Goal: Task Accomplishment & Management: Use online tool/utility

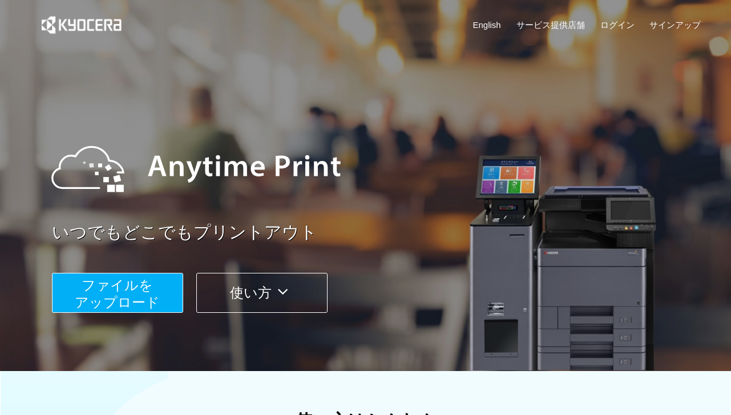
click at [177, 279] on button "ファイルを ​​アップロード" at bounding box center [117, 293] width 131 height 40
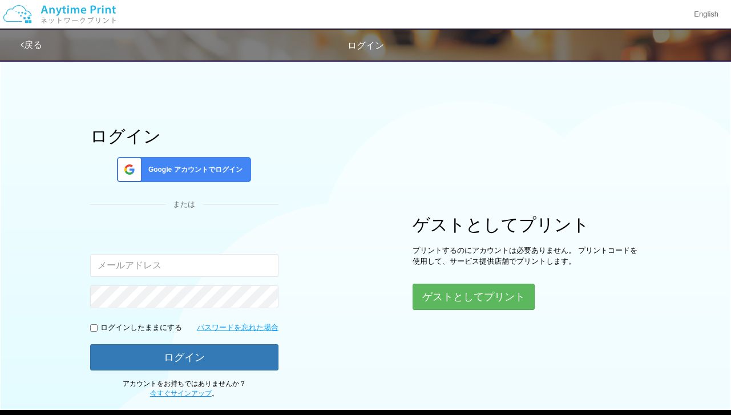
click at [212, 177] on div "Google アカウントでログイン" at bounding box center [184, 169] width 134 height 25
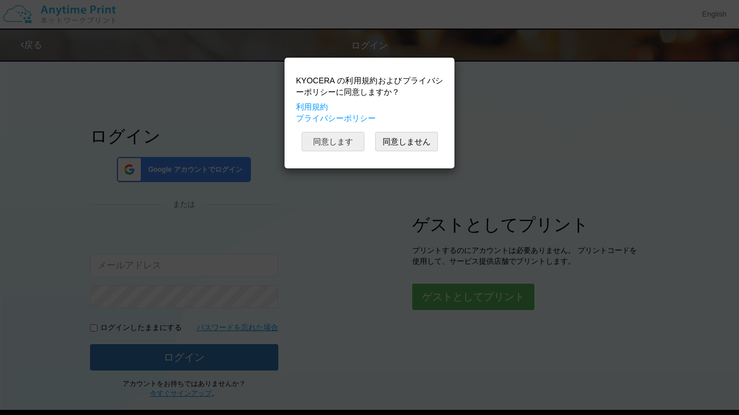
click at [319, 132] on button "同意します" at bounding box center [333, 141] width 63 height 19
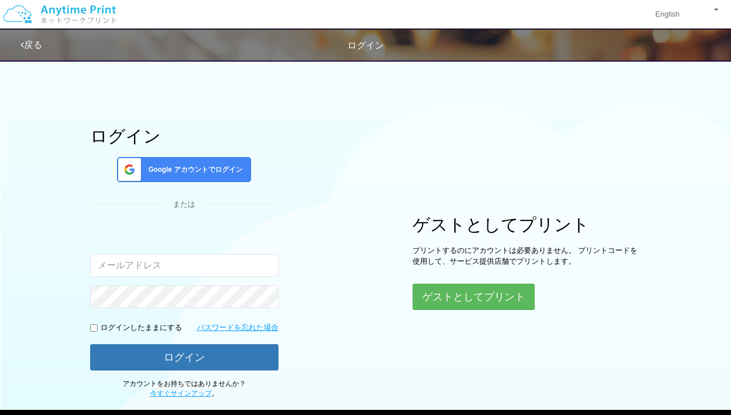
click at [214, 170] on span "Google アカウントでログイン" at bounding box center [193, 170] width 99 height 10
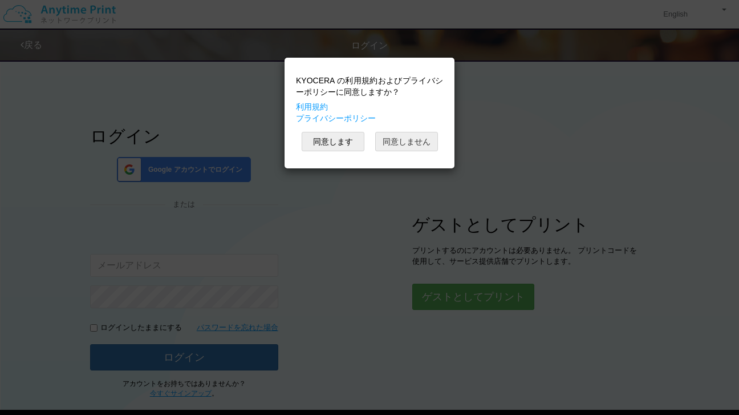
drag, startPoint x: 393, startPoint y: 137, endPoint x: 331, endPoint y: 152, distance: 63.3
click at [275, 144] on div "KYOCERA の利用規約およびプライバシーポリシーに同意しますか？ 利用規約 プライバシーポリシー 同意します 同意しません" at bounding box center [369, 207] width 739 height 415
click at [354, 129] on div "KYOCERA の利用規約およびプライバシーポリシーに同意しますか？ 利用規約 プライバシーポリシー 同意します 同意しません" at bounding box center [369, 112] width 159 height 99
click at [348, 136] on button "同意します" at bounding box center [333, 141] width 63 height 19
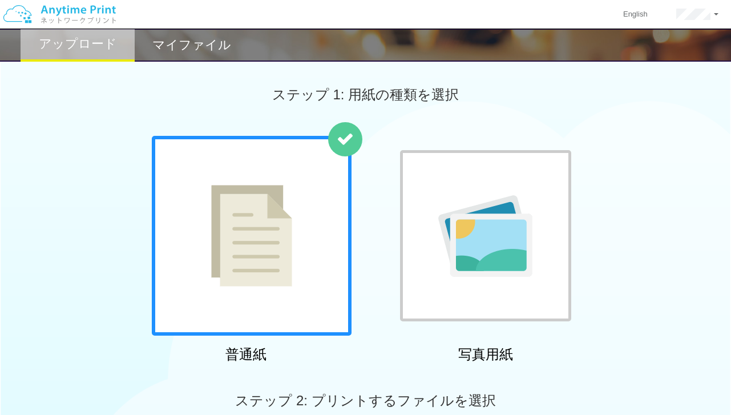
click at [251, 245] on img at bounding box center [251, 236] width 81 height 102
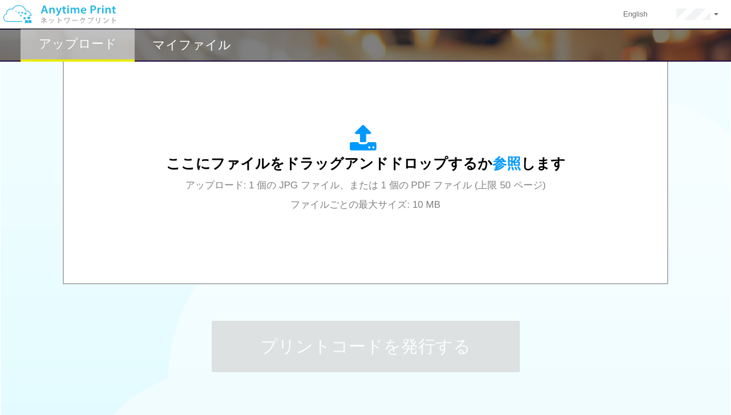
scroll to position [380, 0]
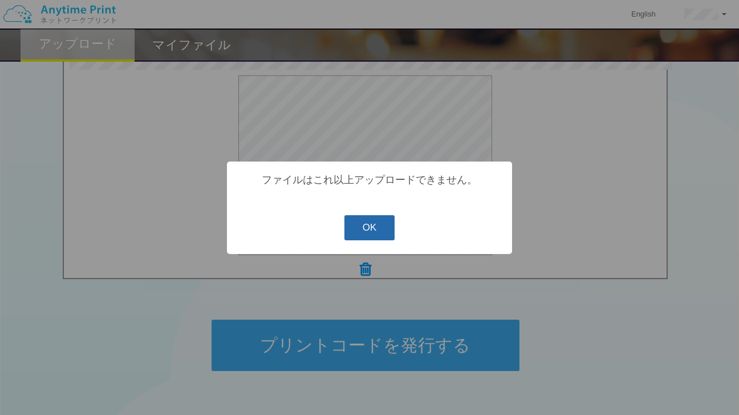
click at [367, 233] on button "OK" at bounding box center [369, 227] width 51 height 25
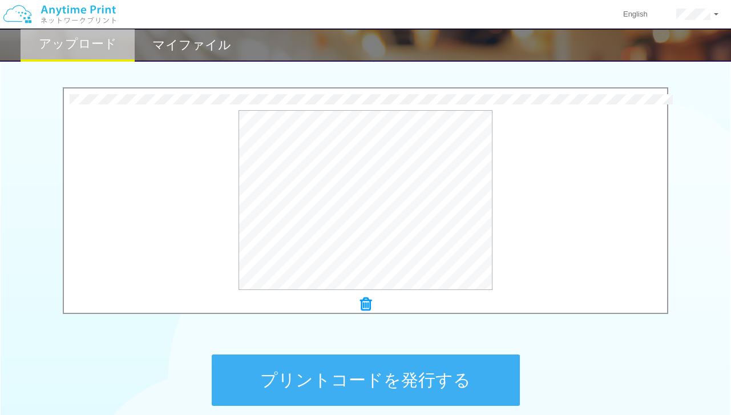
scroll to position [453, 0]
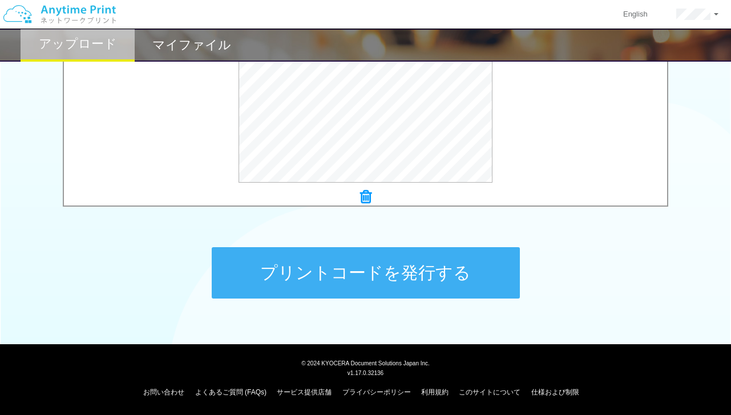
click at [369, 198] on icon at bounding box center [365, 196] width 11 height 15
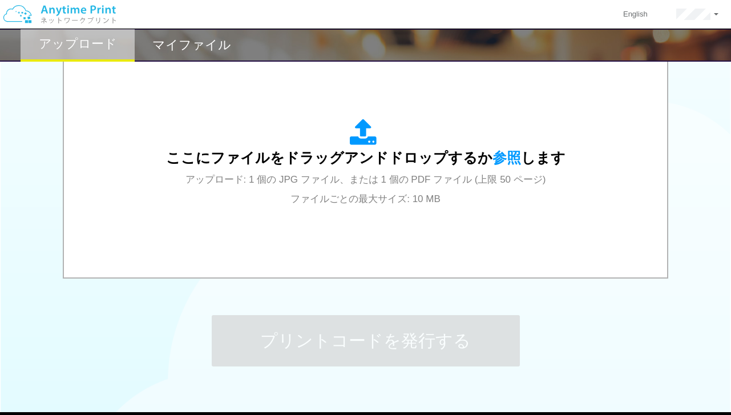
scroll to position [358, 0]
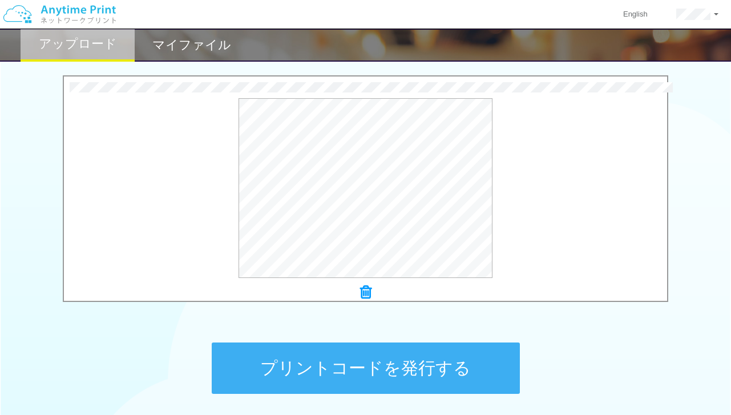
click at [397, 362] on button "プリントコードを発行する" at bounding box center [366, 367] width 308 height 51
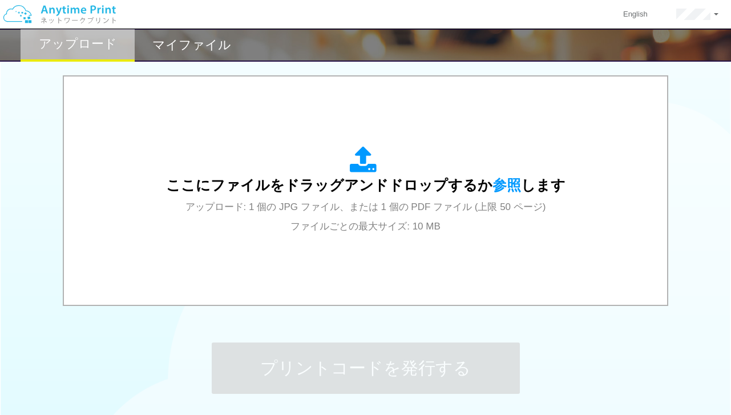
scroll to position [0, 0]
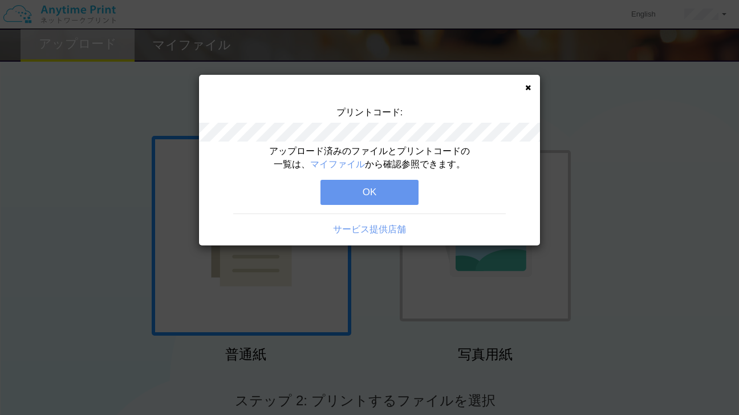
click at [413, 188] on button "OK" at bounding box center [369, 192] width 98 height 25
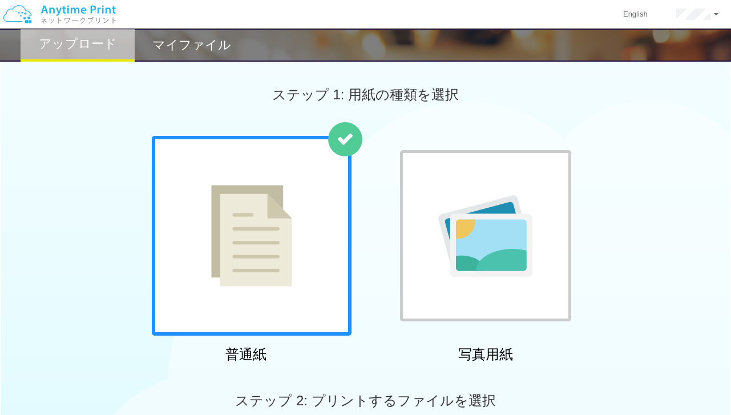
click at [331, 224] on div at bounding box center [252, 236] width 200 height 200
click at [282, 246] on img at bounding box center [251, 236] width 81 height 102
click at [239, 261] on img at bounding box center [251, 236] width 81 height 102
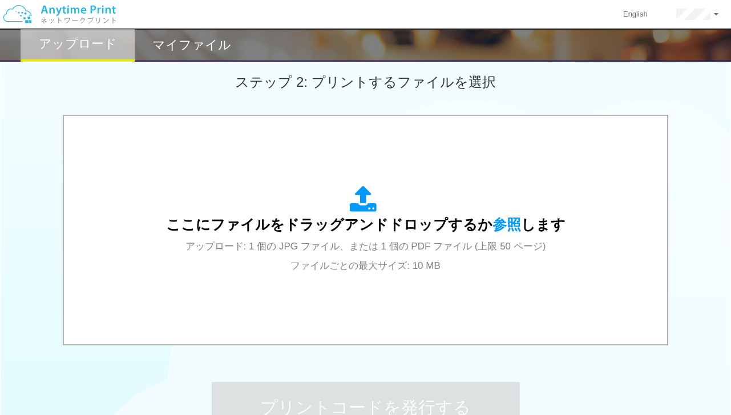
scroll to position [380, 0]
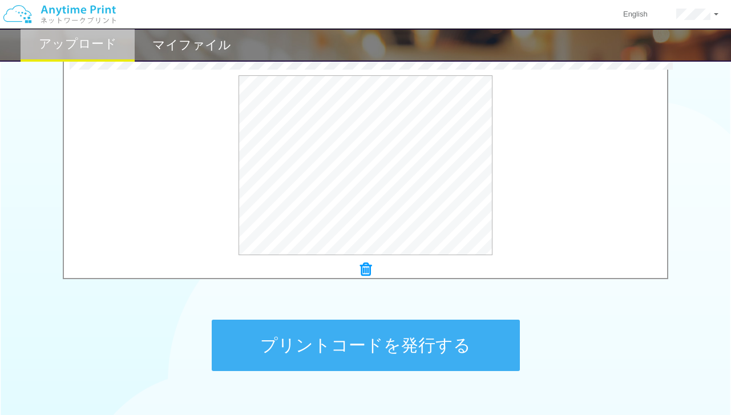
click at [386, 354] on button "プリントコードを発行する" at bounding box center [366, 344] width 308 height 51
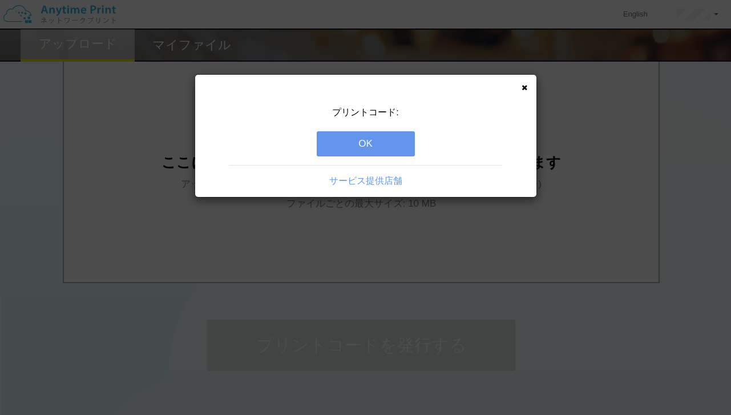
scroll to position [0, 0]
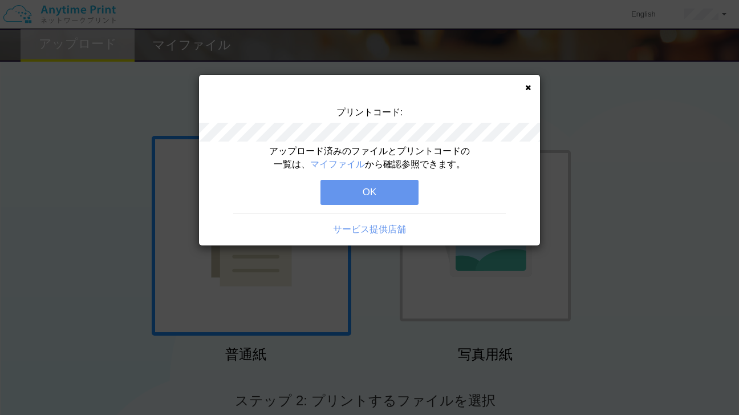
click at [395, 190] on button "OK" at bounding box center [369, 192] width 98 height 25
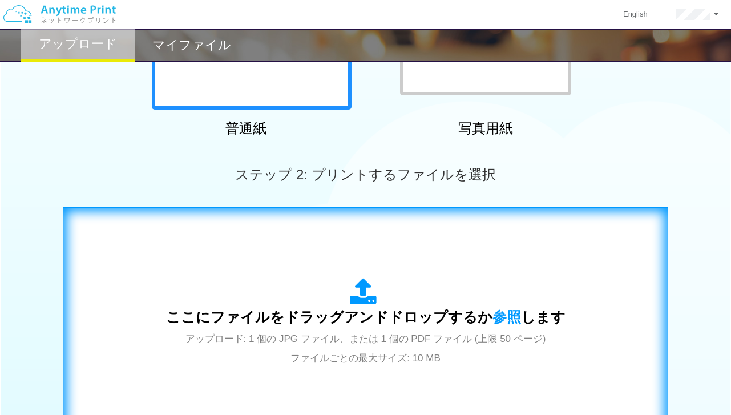
scroll to position [285, 0]
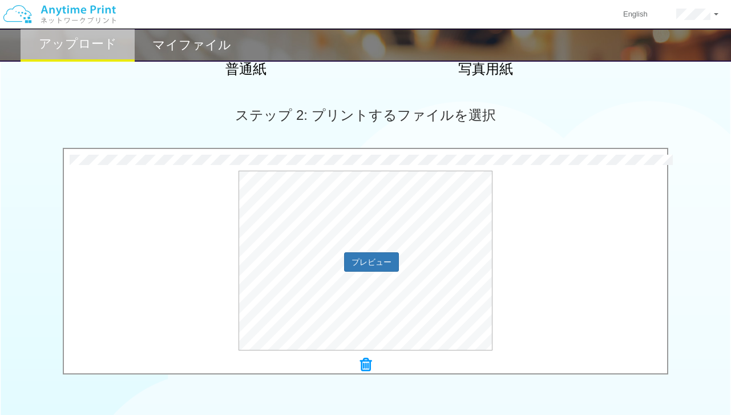
click at [585, 267] on div "プレビュー" at bounding box center [365, 261] width 603 height 180
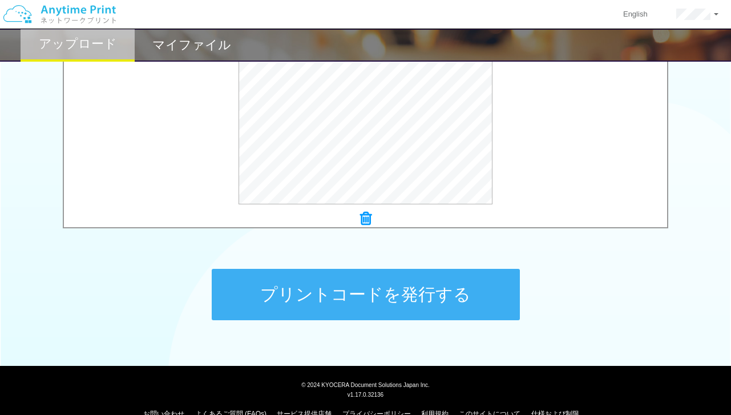
scroll to position [453, 0]
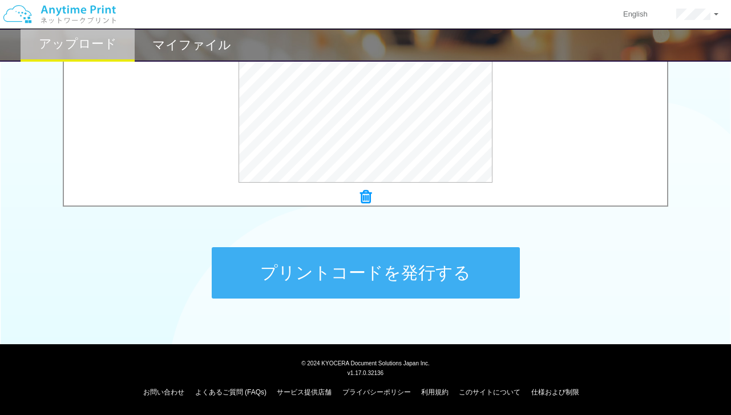
click at [448, 275] on button "プリントコードを発行する" at bounding box center [366, 272] width 308 height 51
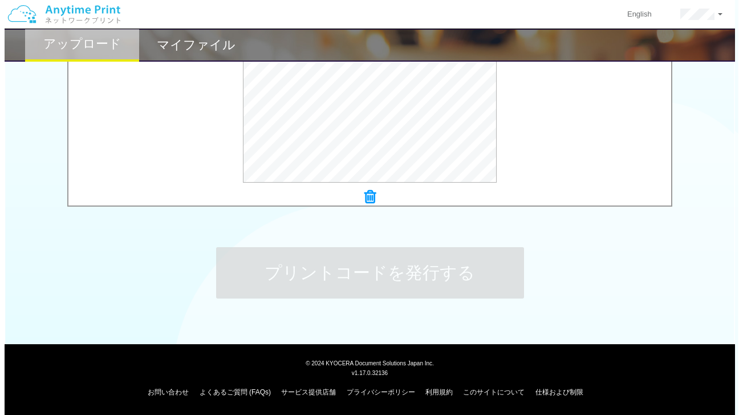
scroll to position [0, 0]
